Goal: Task Accomplishment & Management: Use online tool/utility

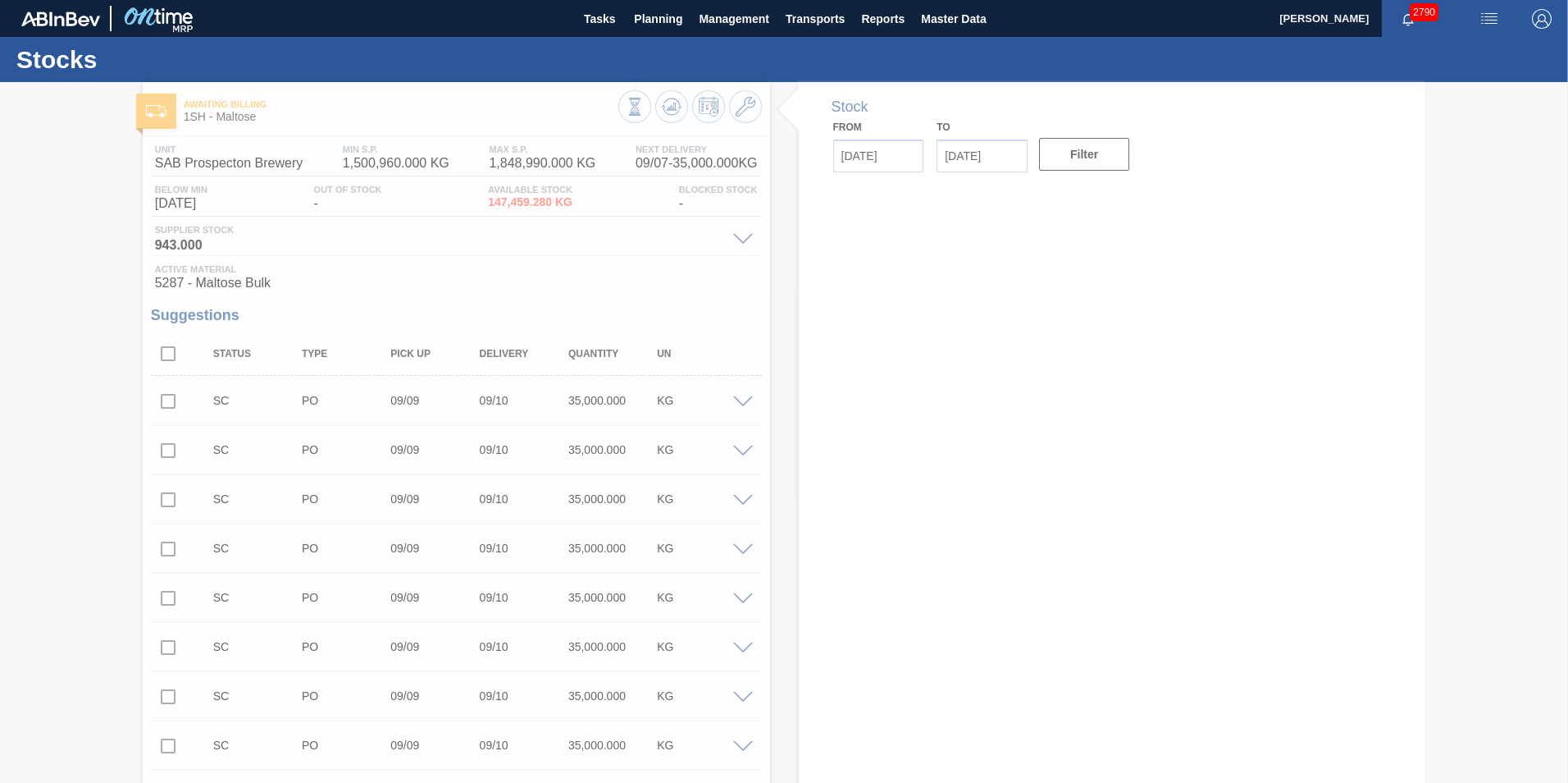
type input "[DATE]"
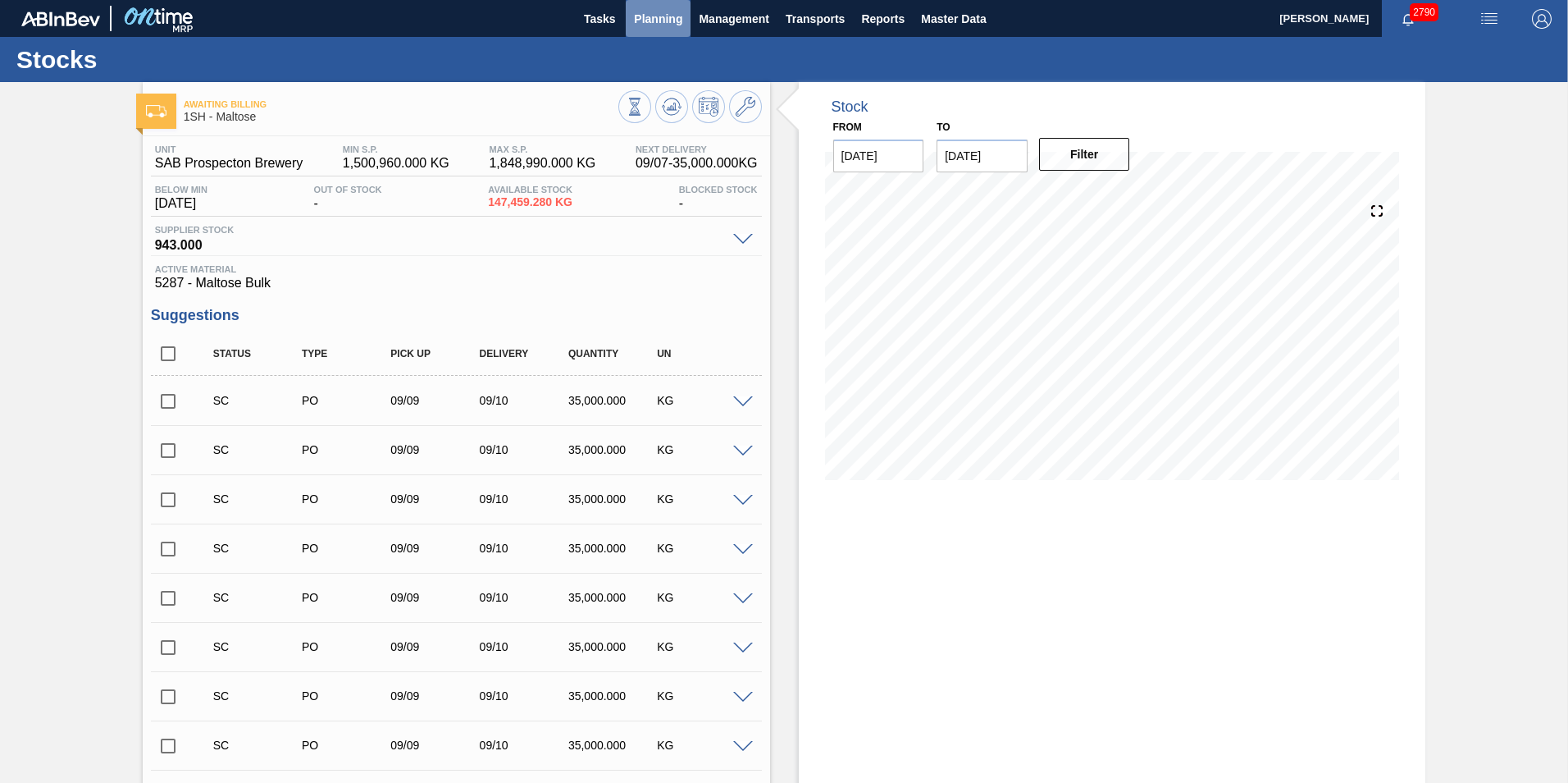
click at [667, 15] on span "Planning" at bounding box center [658, 19] width 48 height 20
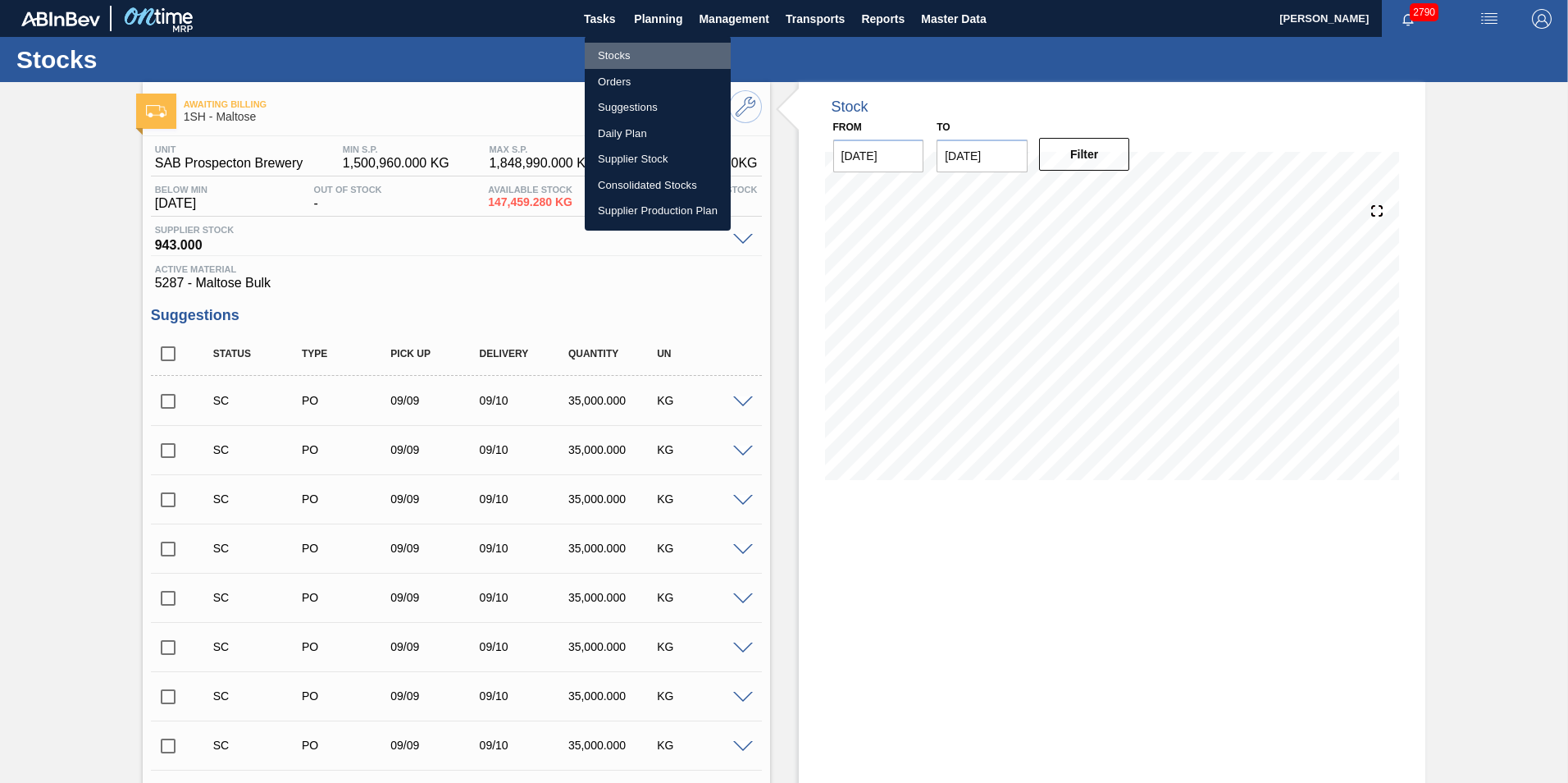
click at [619, 52] on li "Stocks" at bounding box center [657, 55] width 146 height 26
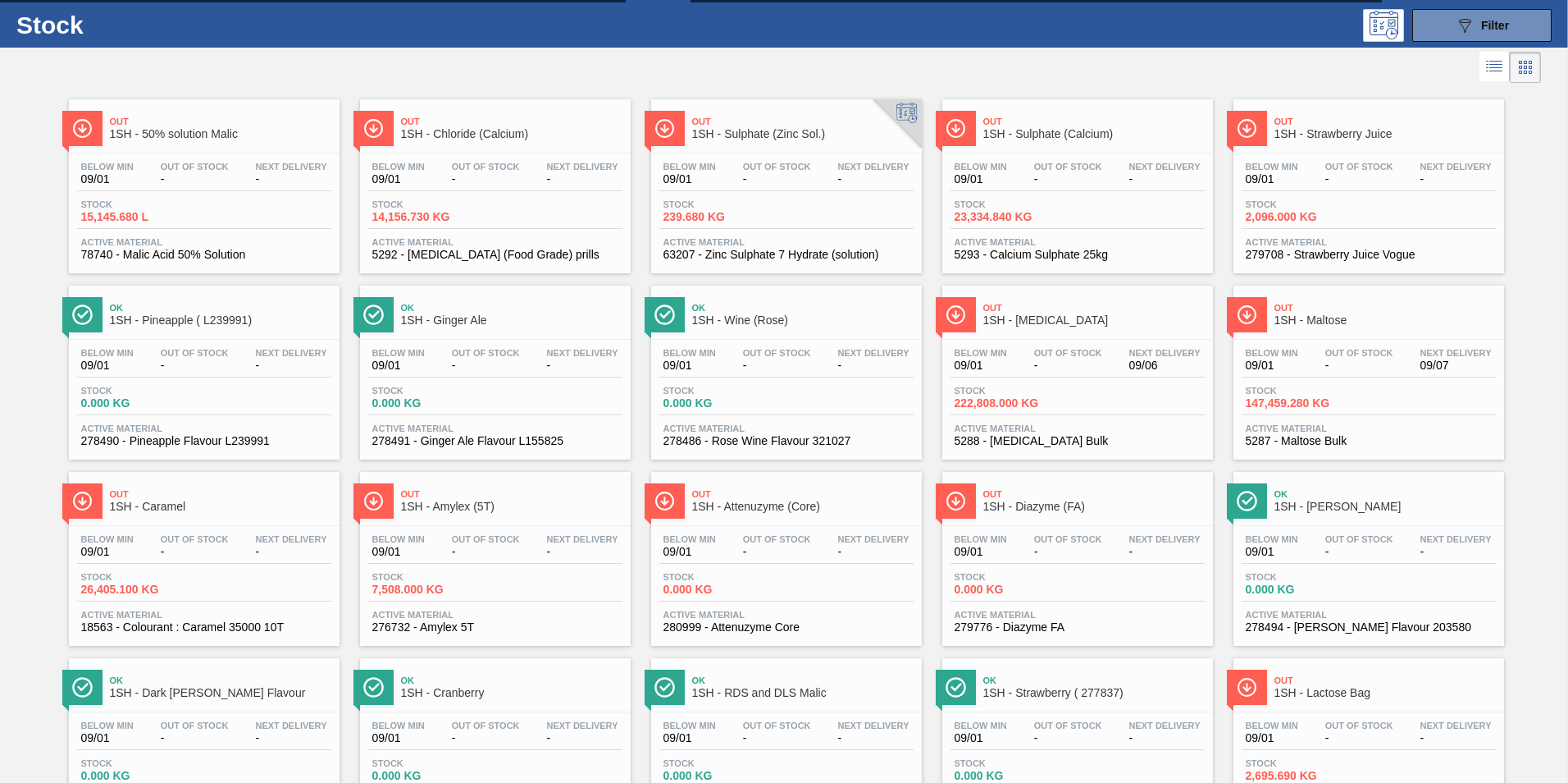
scroll to position [11, 0]
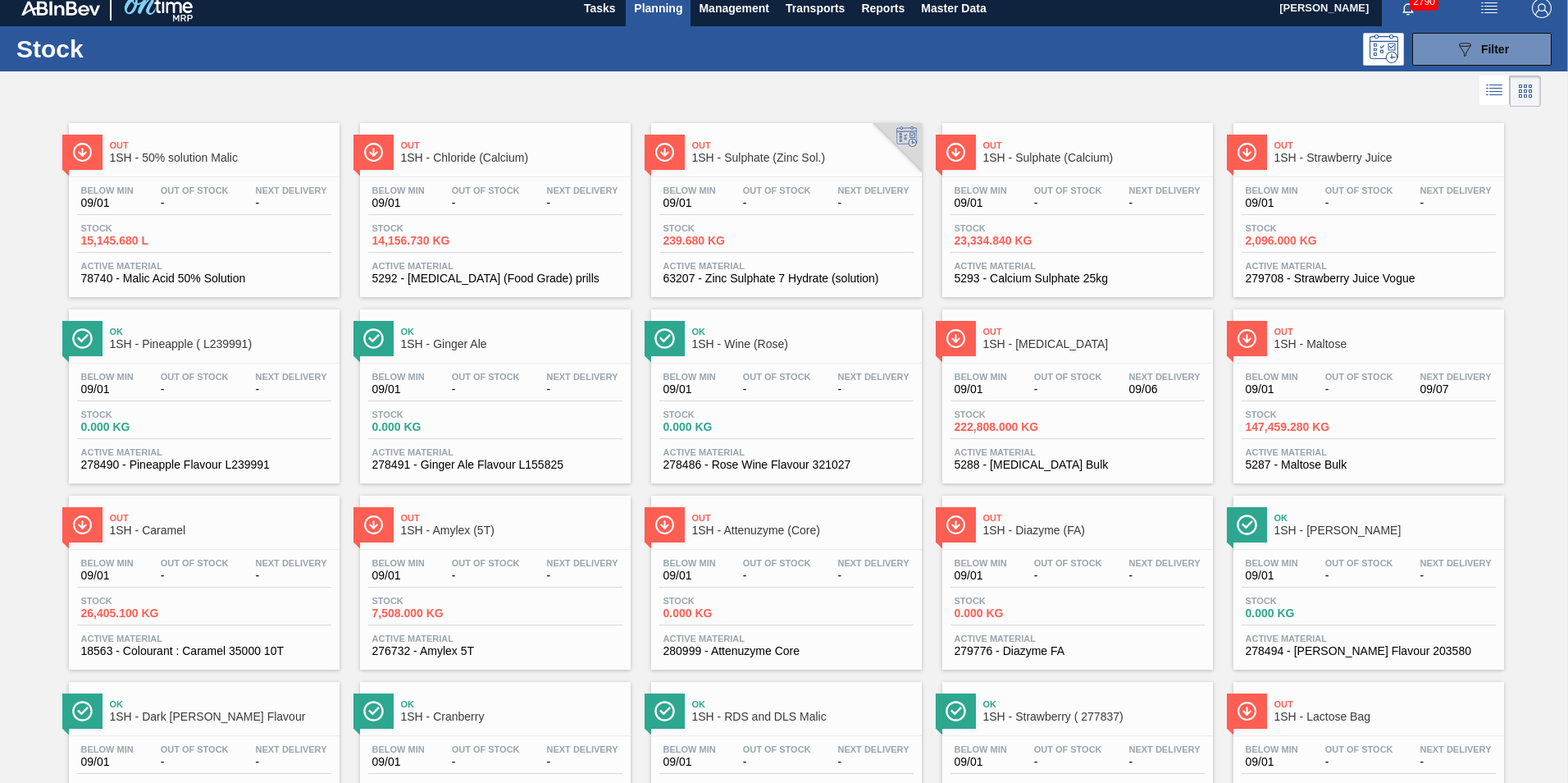
click at [166, 529] on span "1SH - Caramel" at bounding box center [220, 530] width 222 height 13
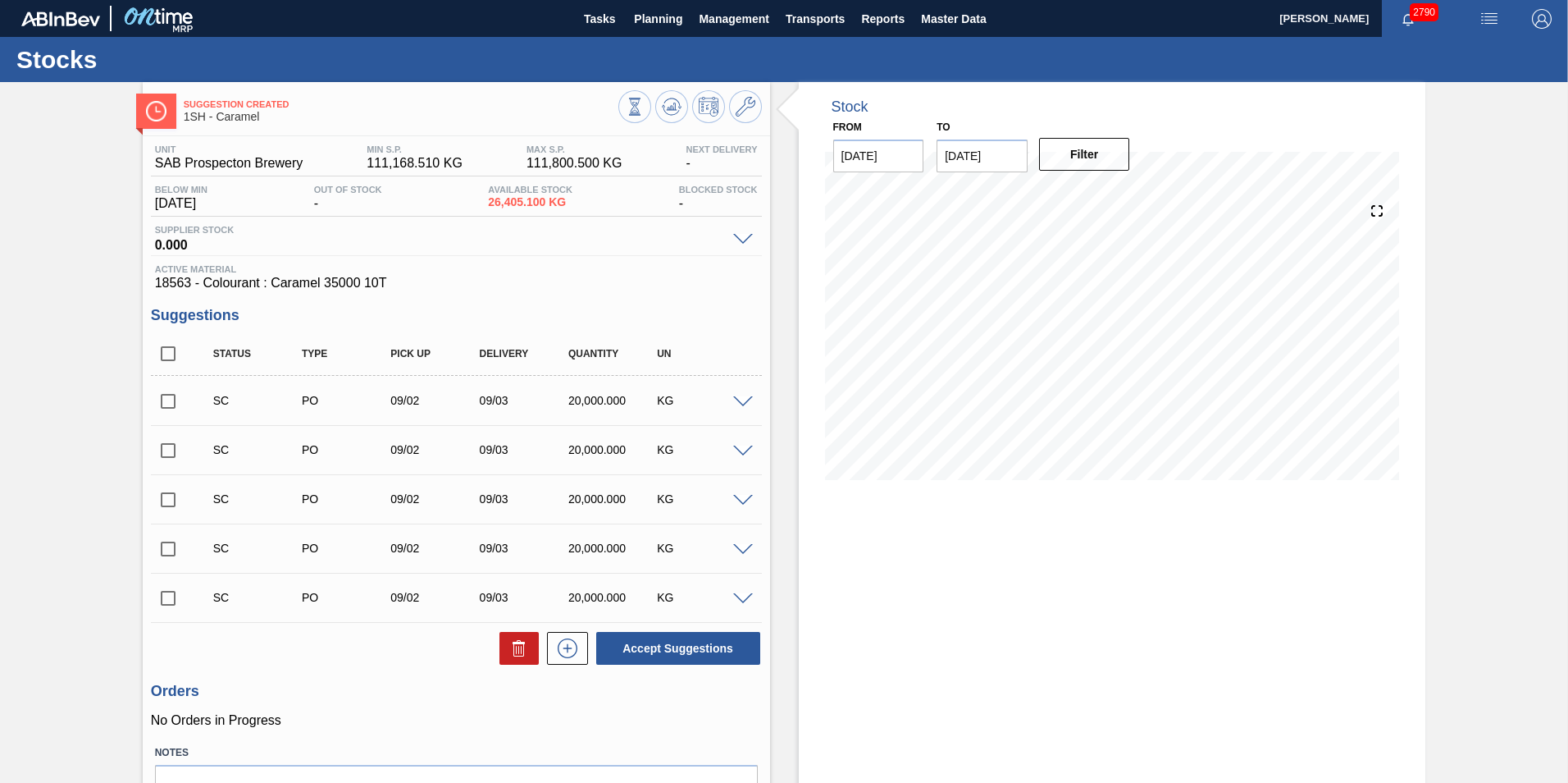
click at [166, 598] on input "checkbox" at bounding box center [168, 598] width 34 height 34
click at [675, 644] on button "Accept Suggestions" at bounding box center [678, 648] width 164 height 33
checkbox input "false"
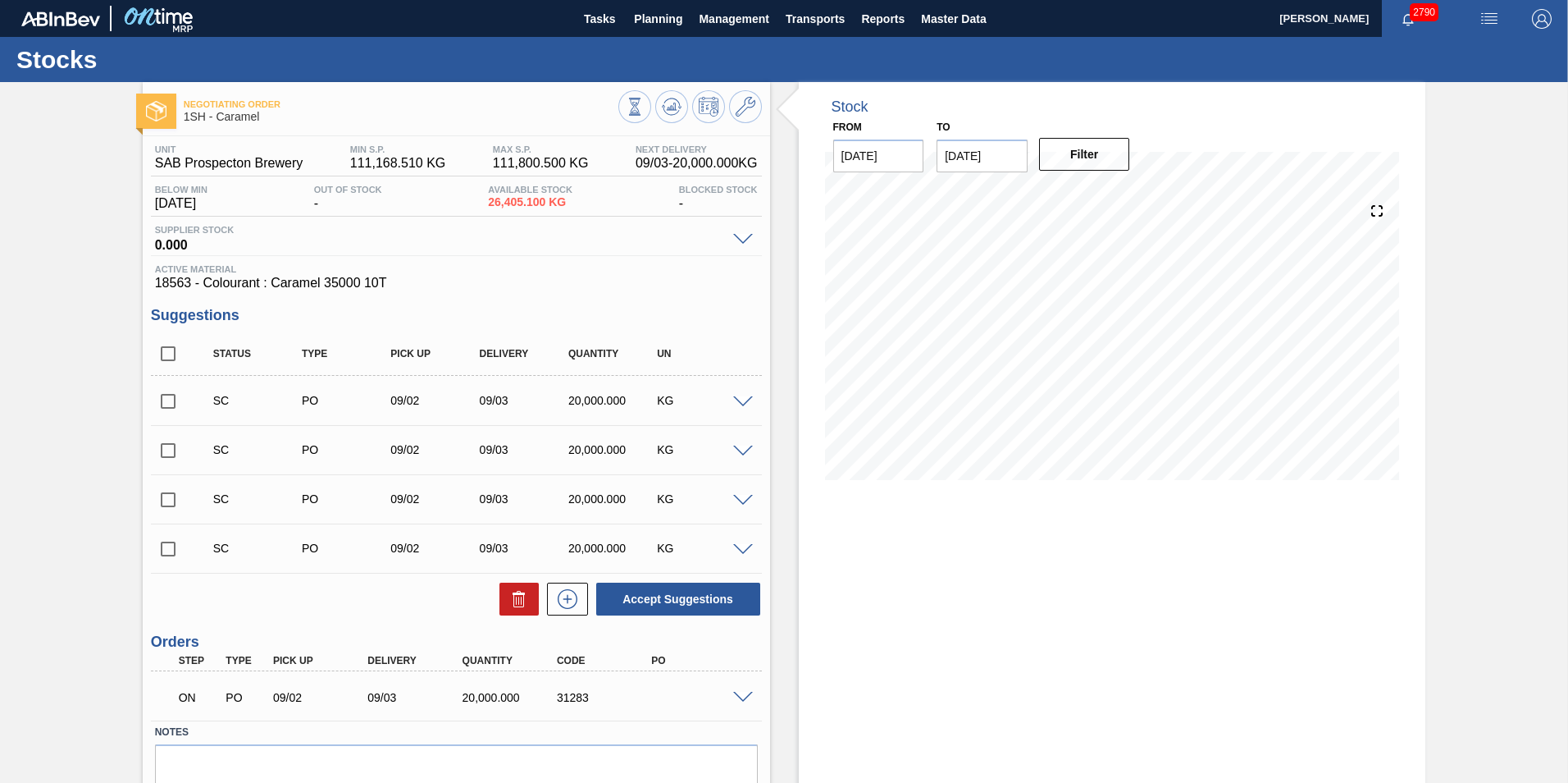
scroll to position [72, 0]
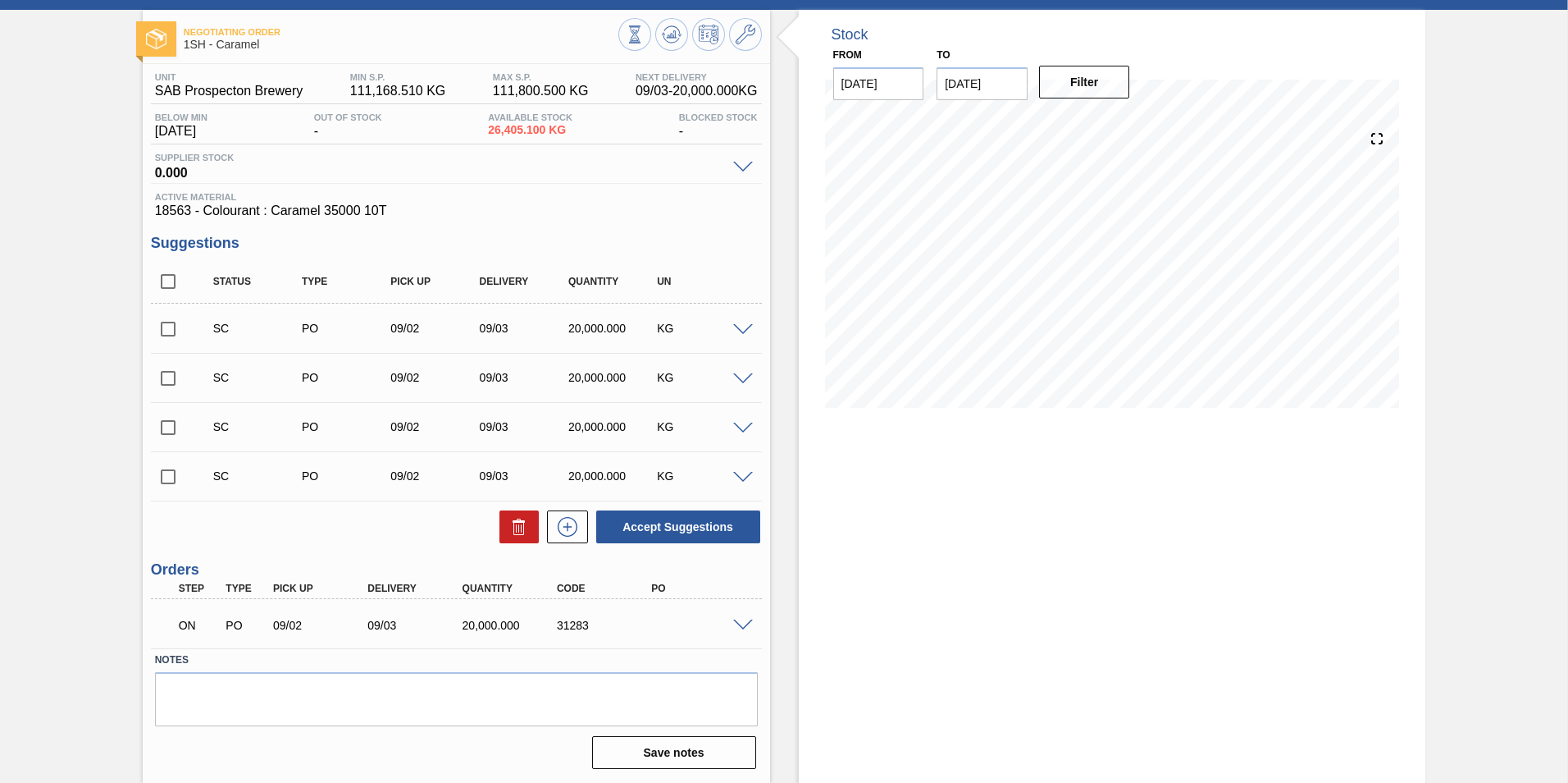
click at [981, 603] on div "Stock From [DATE] to [DATE] Filter 09/04 Stock Projection 106,405.1 SAP Plannin…" at bounding box center [1112, 396] width 627 height 773
